Goal: Task Accomplishment & Management: Use online tool/utility

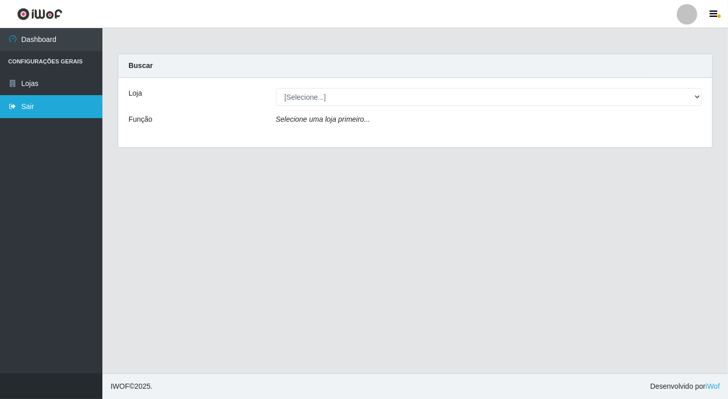
click at [37, 106] on link "Sair" at bounding box center [51, 106] width 102 height 23
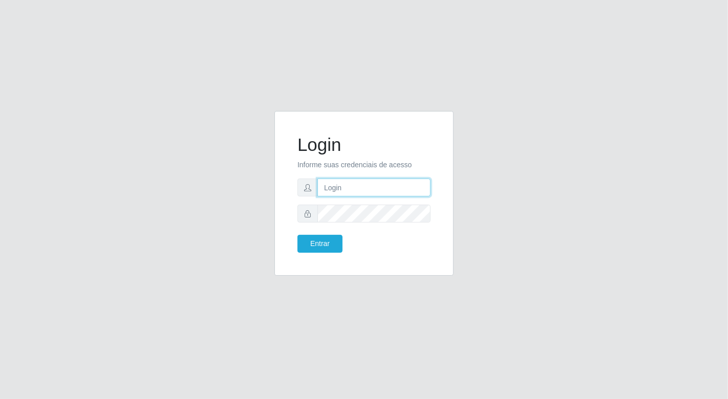
click at [356, 185] on input "text" at bounding box center [373, 188] width 113 height 18
type input "[EMAIL_ADDRESS][DOMAIN_NAME]"
click at [297, 235] on button "Entrar" at bounding box center [319, 244] width 45 height 18
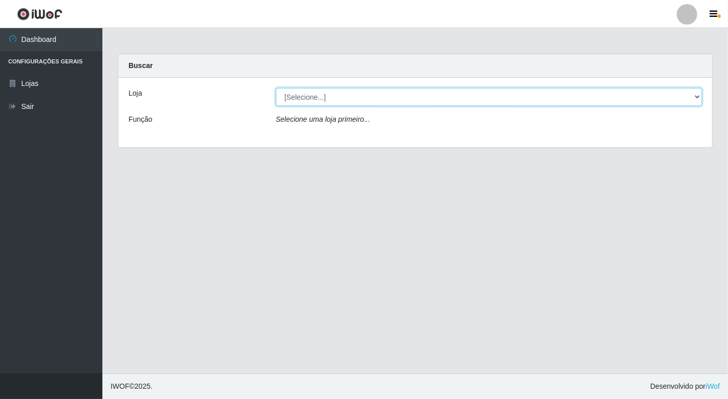
click at [696, 96] on select "[Selecione...] Nordestão - [GEOGRAPHIC_DATA]" at bounding box center [489, 97] width 426 height 18
select select "454"
click at [276, 88] on select "[Selecione...] Nordestão - [GEOGRAPHIC_DATA]" at bounding box center [489, 97] width 426 height 18
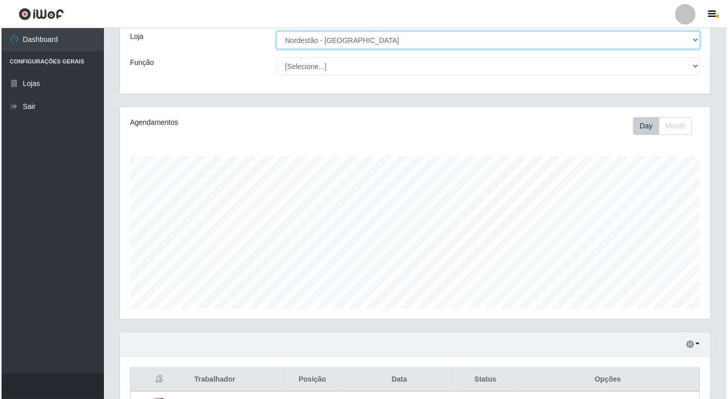
scroll to position [170, 0]
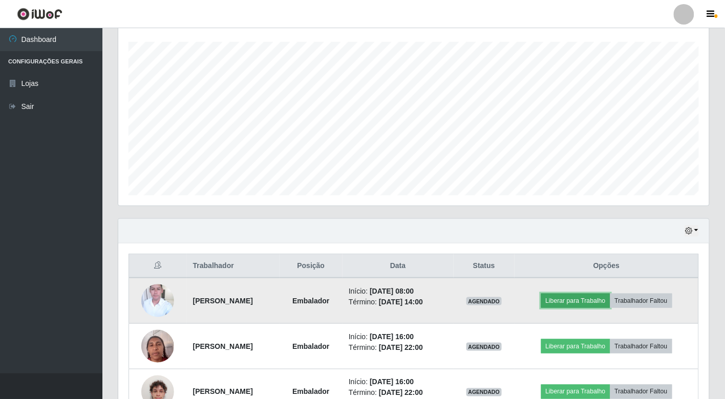
click at [571, 298] on button "Liberar para Trabalho" at bounding box center [575, 301] width 69 height 14
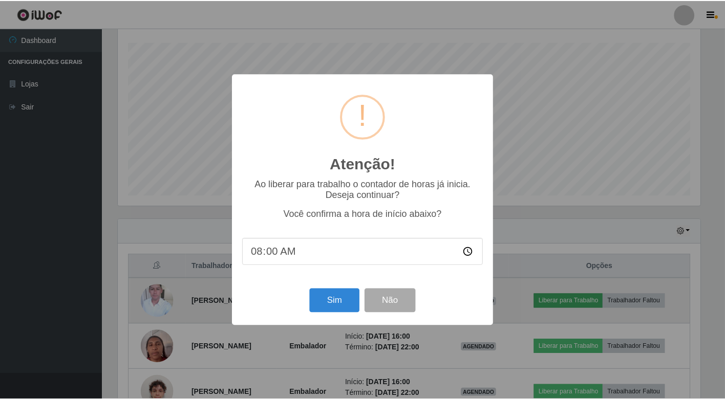
scroll to position [212, 584]
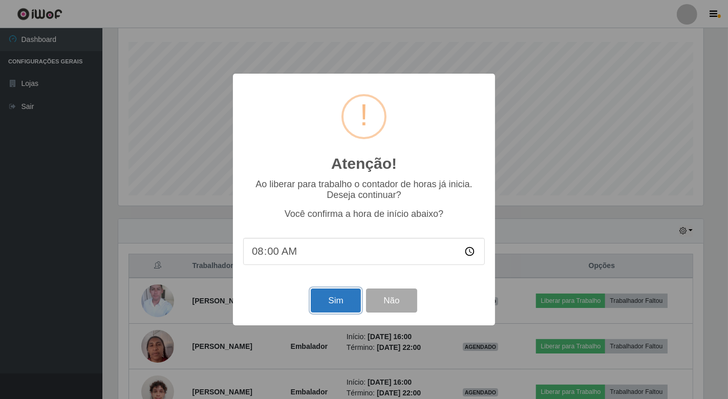
click at [347, 309] on button "Sim" at bounding box center [336, 301] width 50 height 24
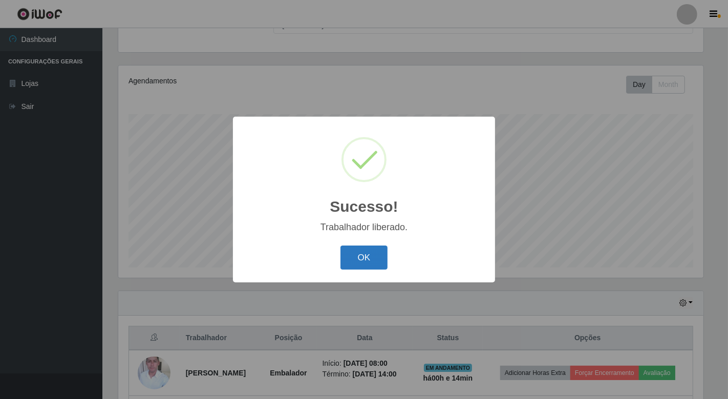
click at [372, 251] on button "OK" at bounding box center [364, 258] width 48 height 24
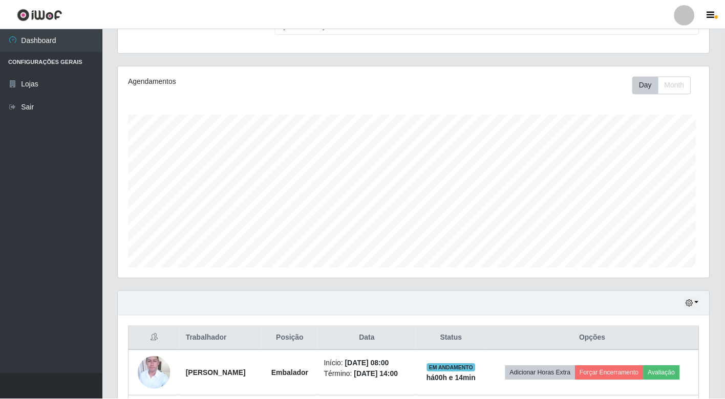
scroll to position [212, 591]
